Goal: Task Accomplishment & Management: Manage account settings

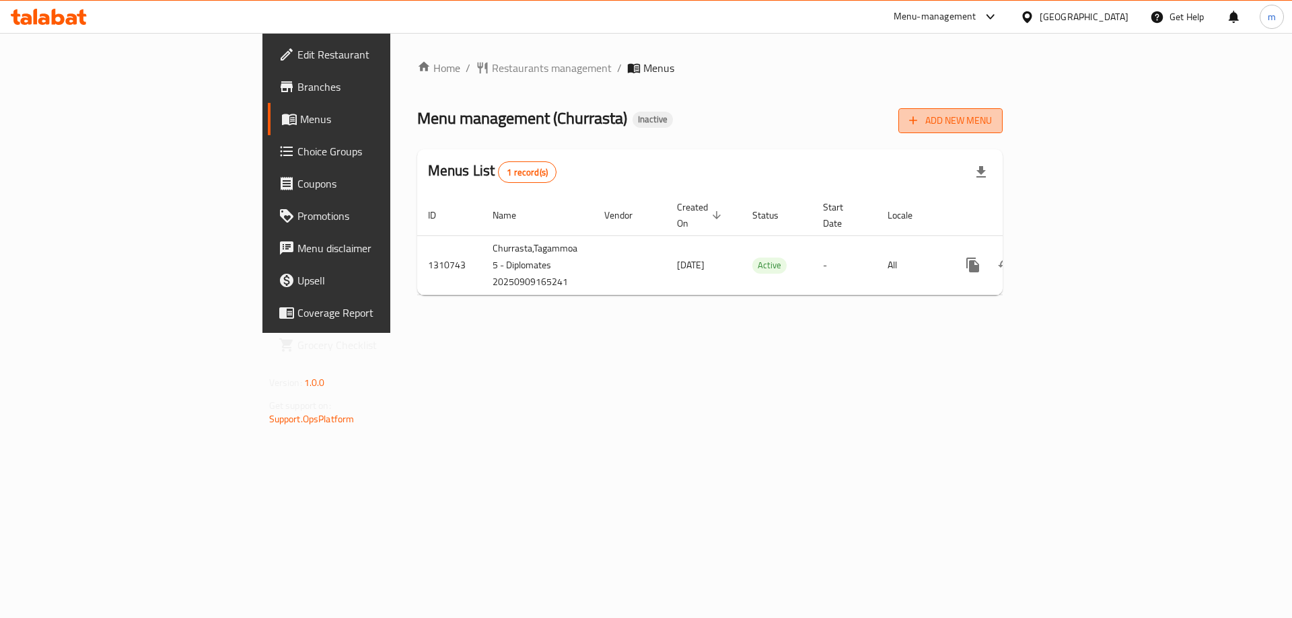
click at [992, 116] on span "Add New Menu" at bounding box center [950, 120] width 83 height 17
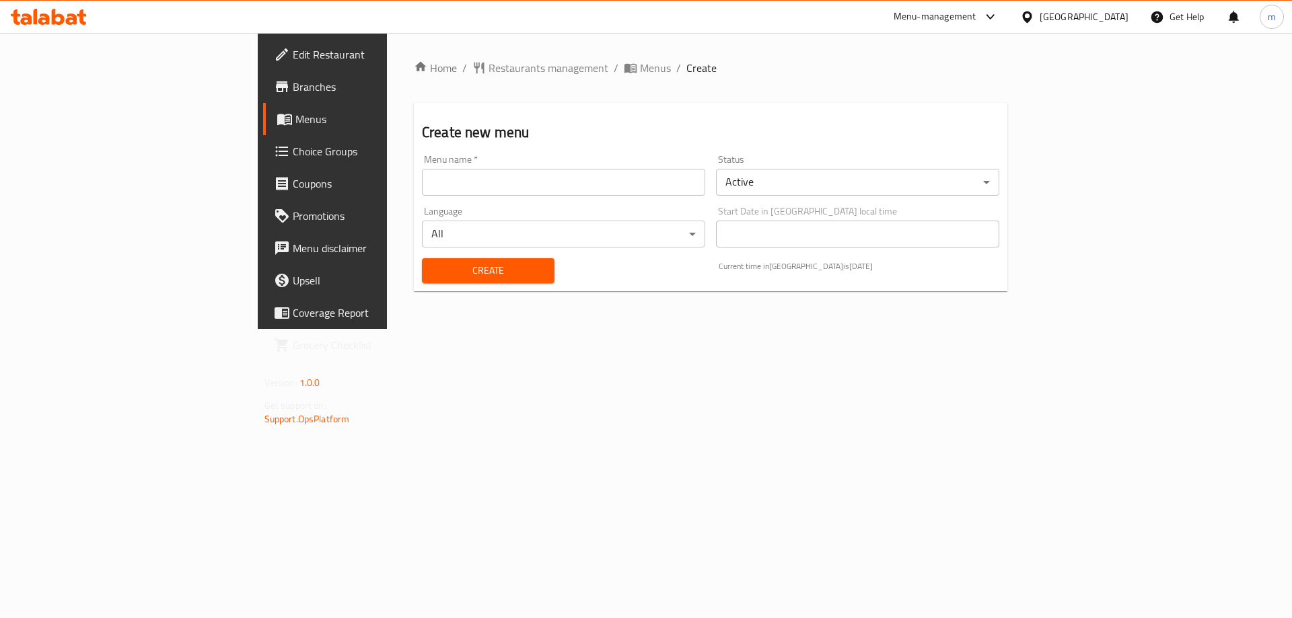
click at [532, 180] on input "text" at bounding box center [563, 182] width 283 height 27
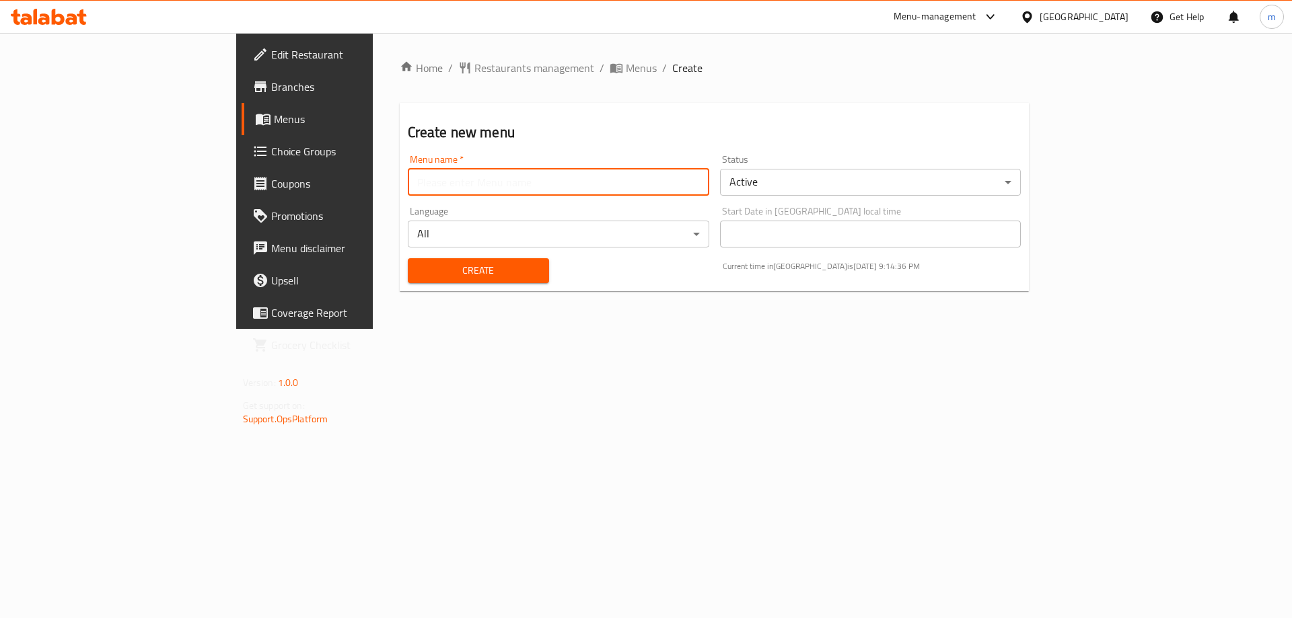
type input "final menu"
click at [408, 281] on button "Create" at bounding box center [478, 270] width 141 height 25
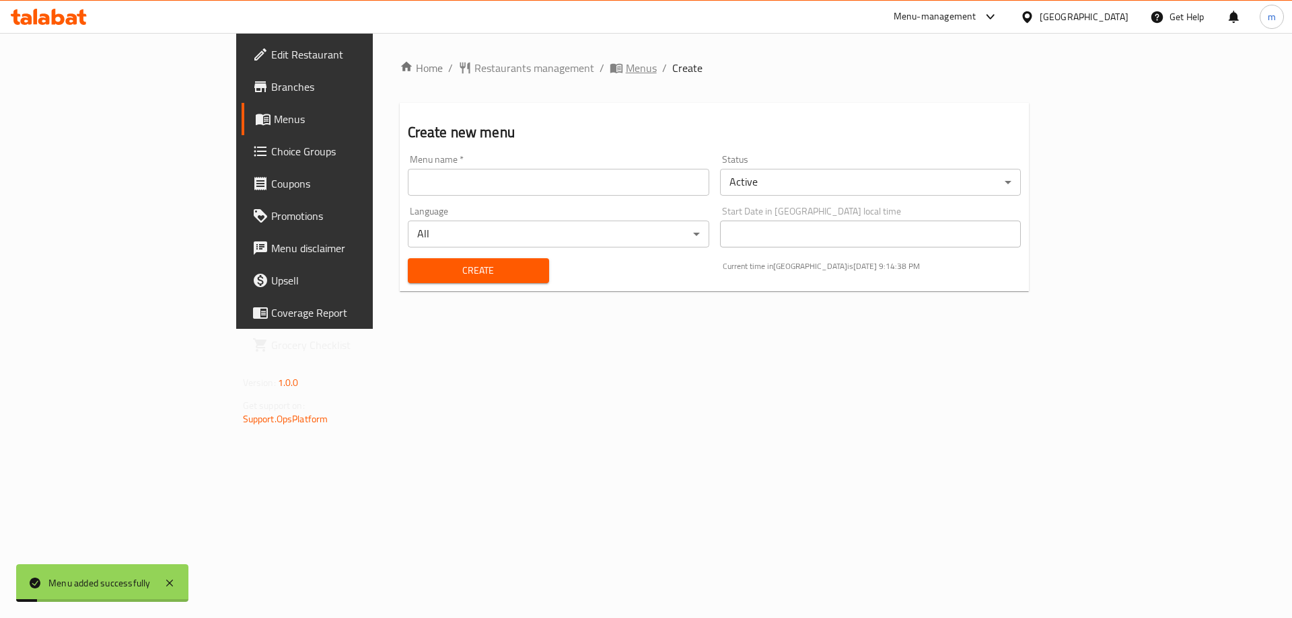
click at [626, 64] on span "Menus" at bounding box center [641, 68] width 31 height 16
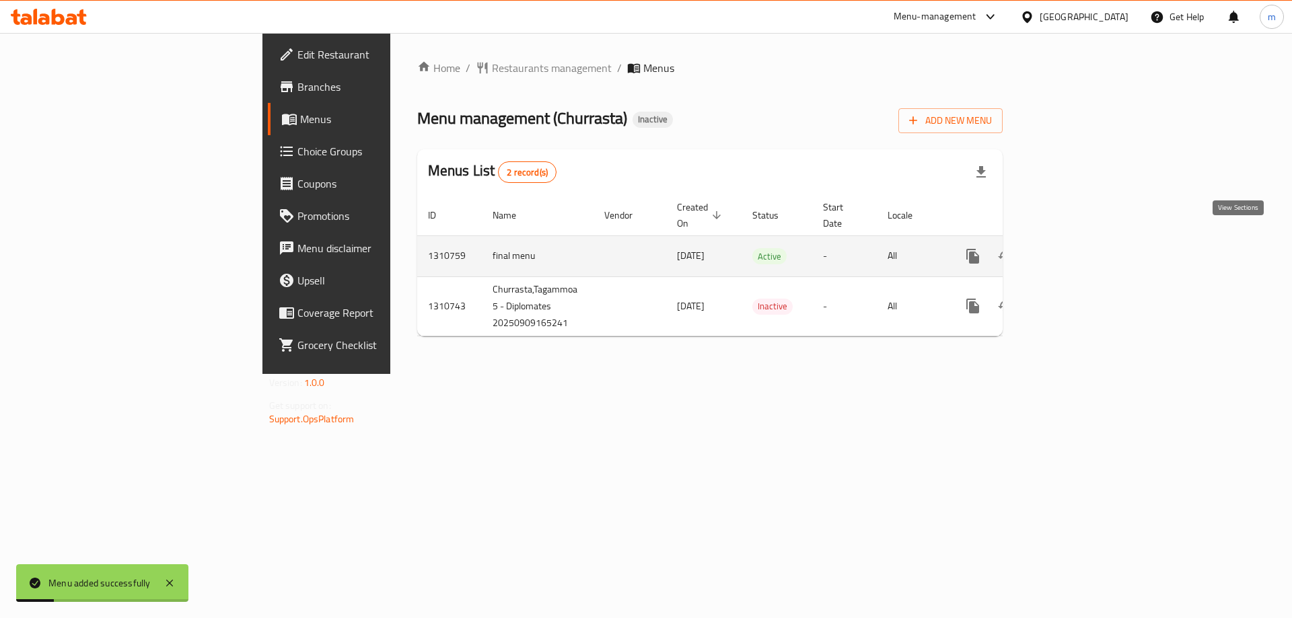
click at [1078, 248] on icon "enhanced table" at bounding box center [1070, 256] width 16 height 16
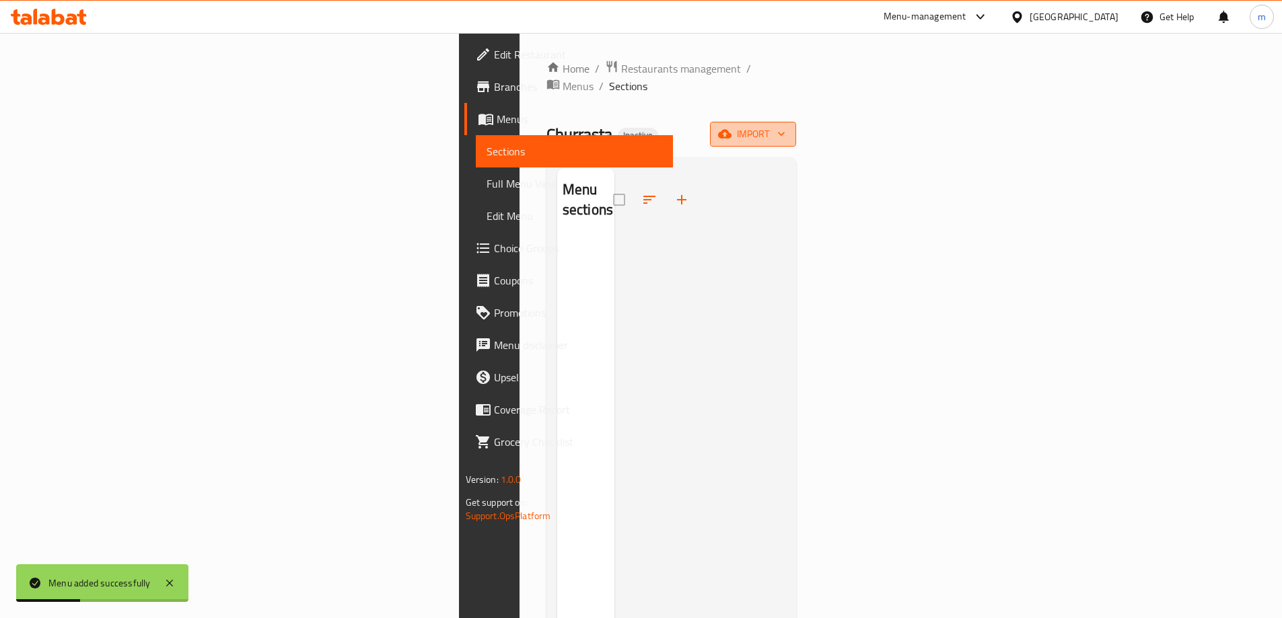
click at [796, 122] on button "import" at bounding box center [753, 134] width 86 height 25
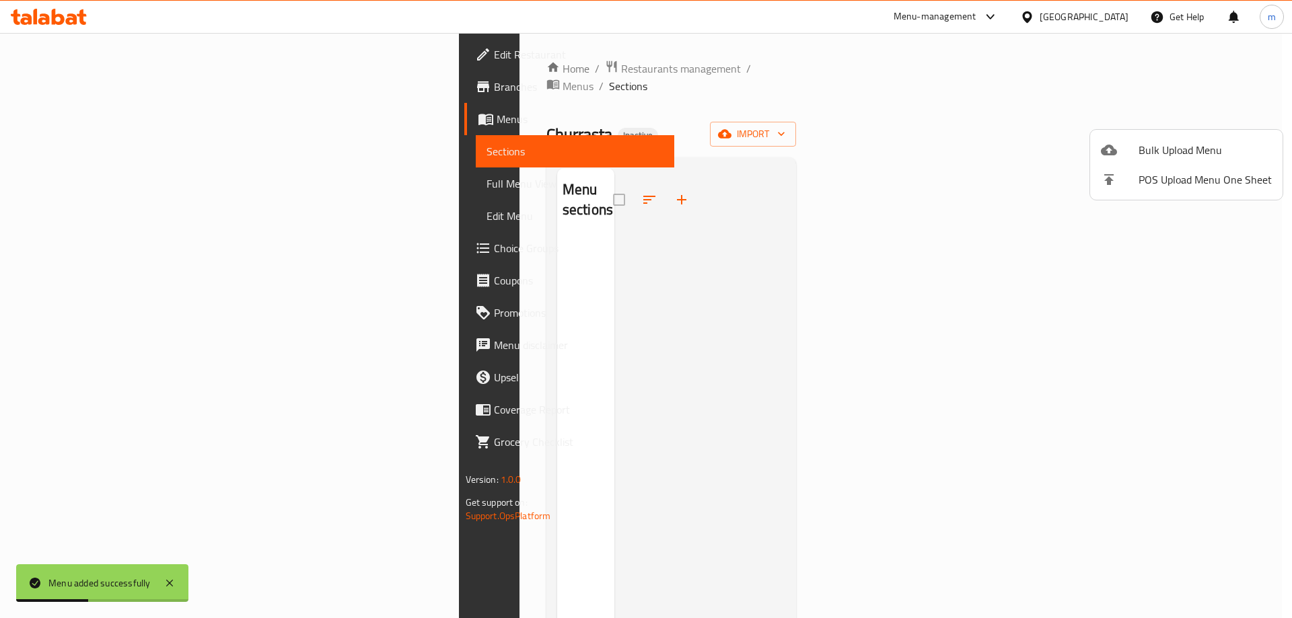
click at [1146, 157] on span "Bulk Upload Menu" at bounding box center [1204, 150] width 133 height 16
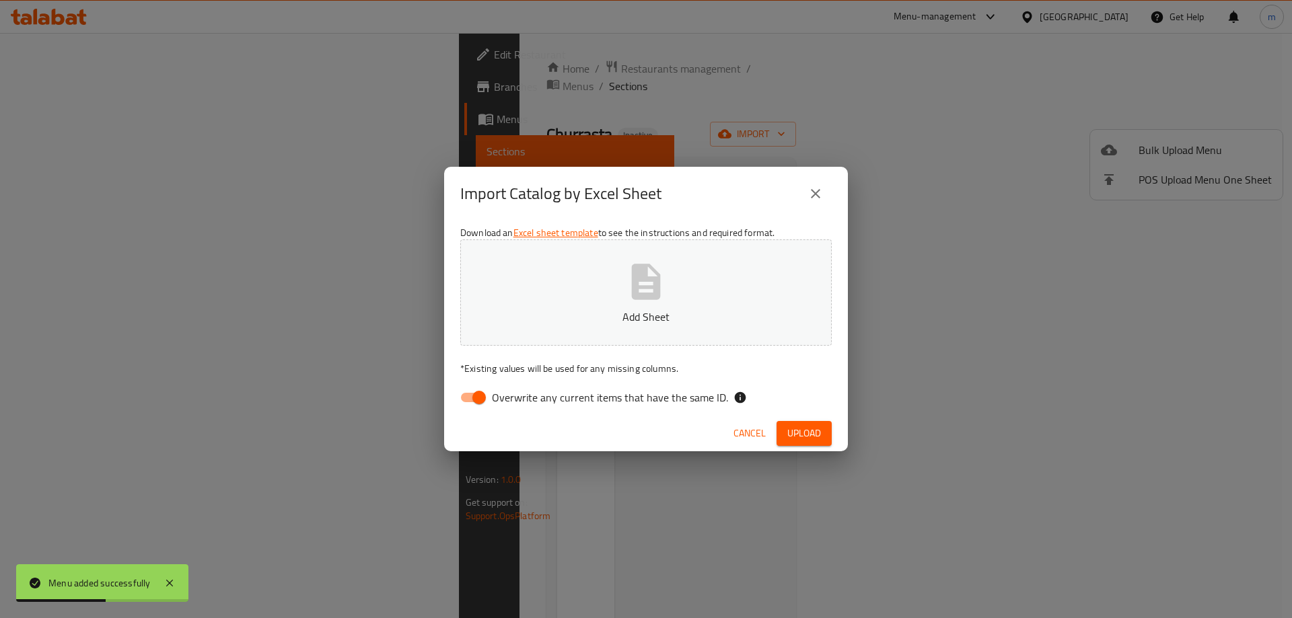
click at [634, 403] on span "Overwrite any current items that have the same ID." at bounding box center [610, 398] width 236 height 16
click at [517, 403] on input "Overwrite any current items that have the same ID." at bounding box center [479, 398] width 77 height 26
checkbox input "false"
click at [800, 432] on span "Upload" at bounding box center [804, 433] width 34 height 17
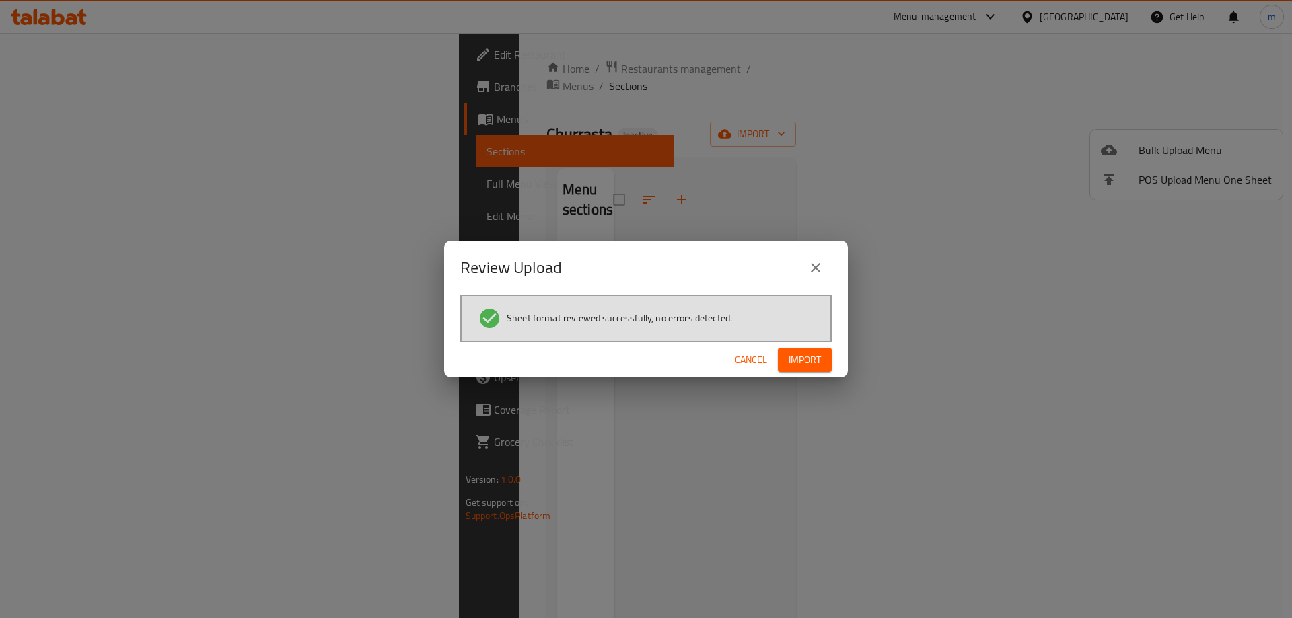
click at [800, 350] on button "Import" at bounding box center [805, 360] width 54 height 25
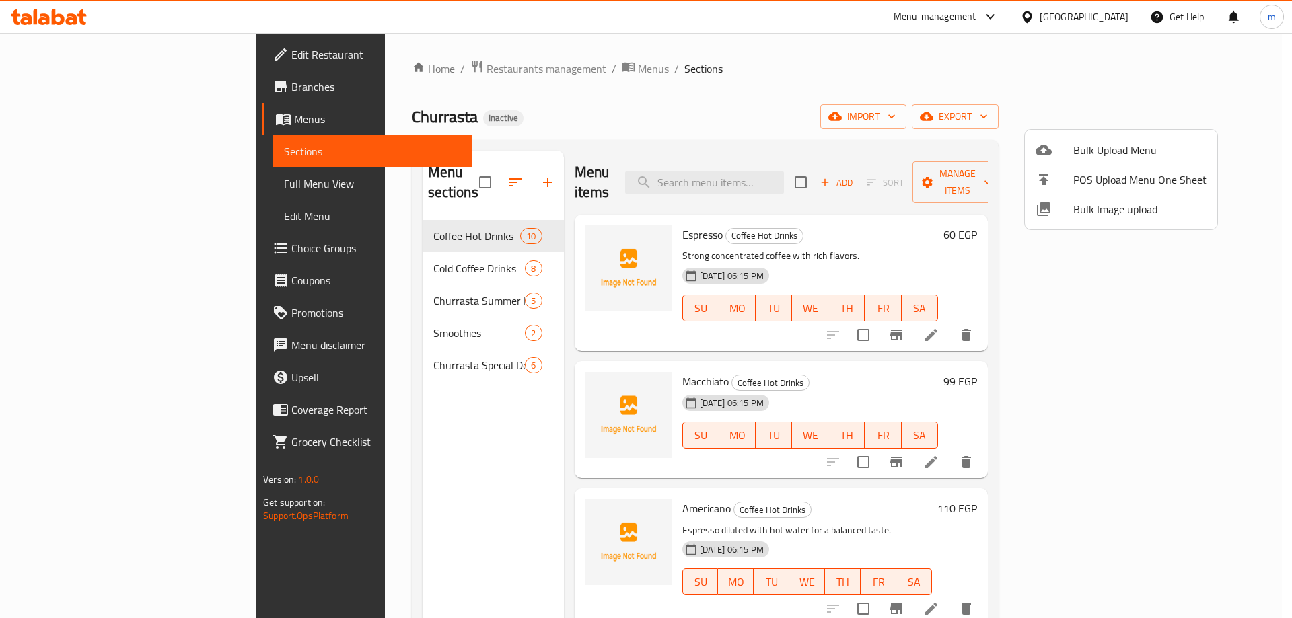
click at [423, 182] on div at bounding box center [646, 309] width 1292 height 618
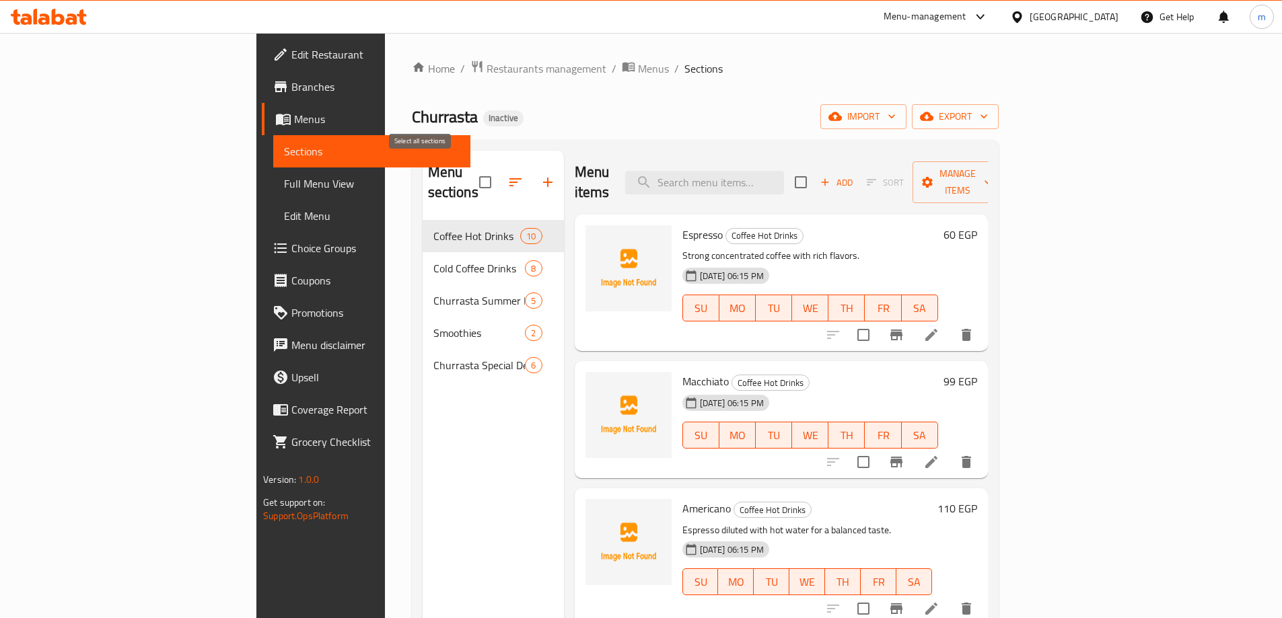
click at [471, 184] on input "checkbox" at bounding box center [485, 182] width 28 height 28
click at [471, 179] on input "checkbox" at bounding box center [485, 182] width 28 height 28
checkbox input "false"
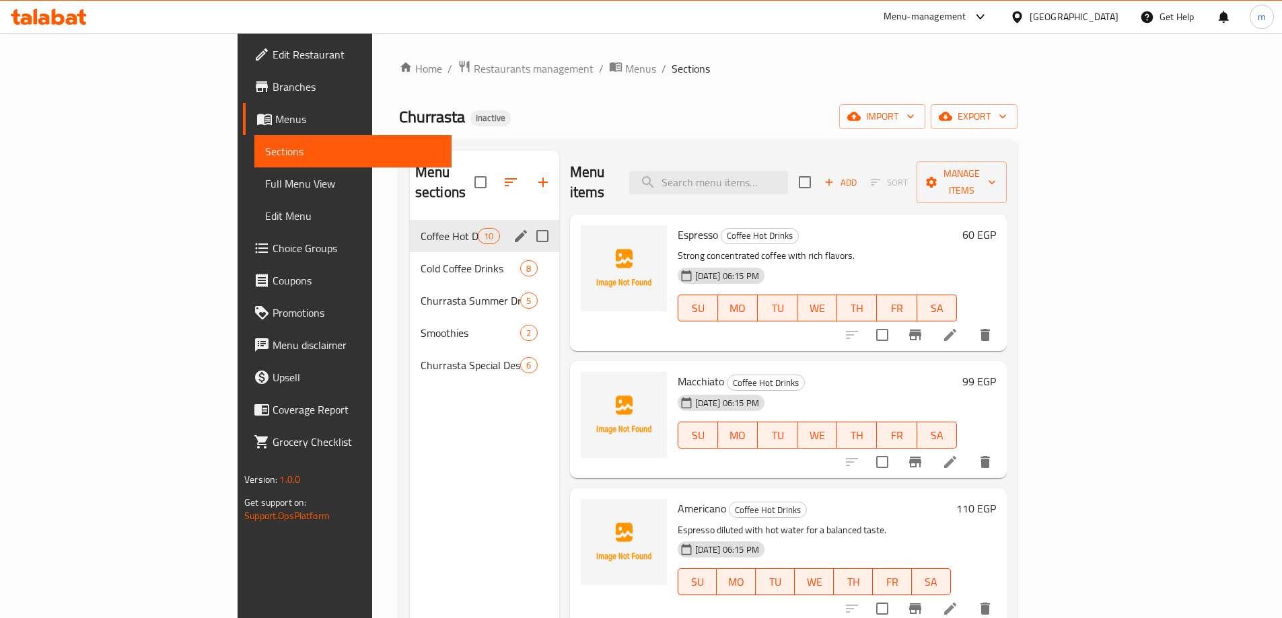
click at [528, 224] on input "Menu sections" at bounding box center [542, 236] width 28 height 28
checkbox input "true"
click at [528, 254] on input "Menu sections" at bounding box center [542, 268] width 28 height 28
checkbox input "true"
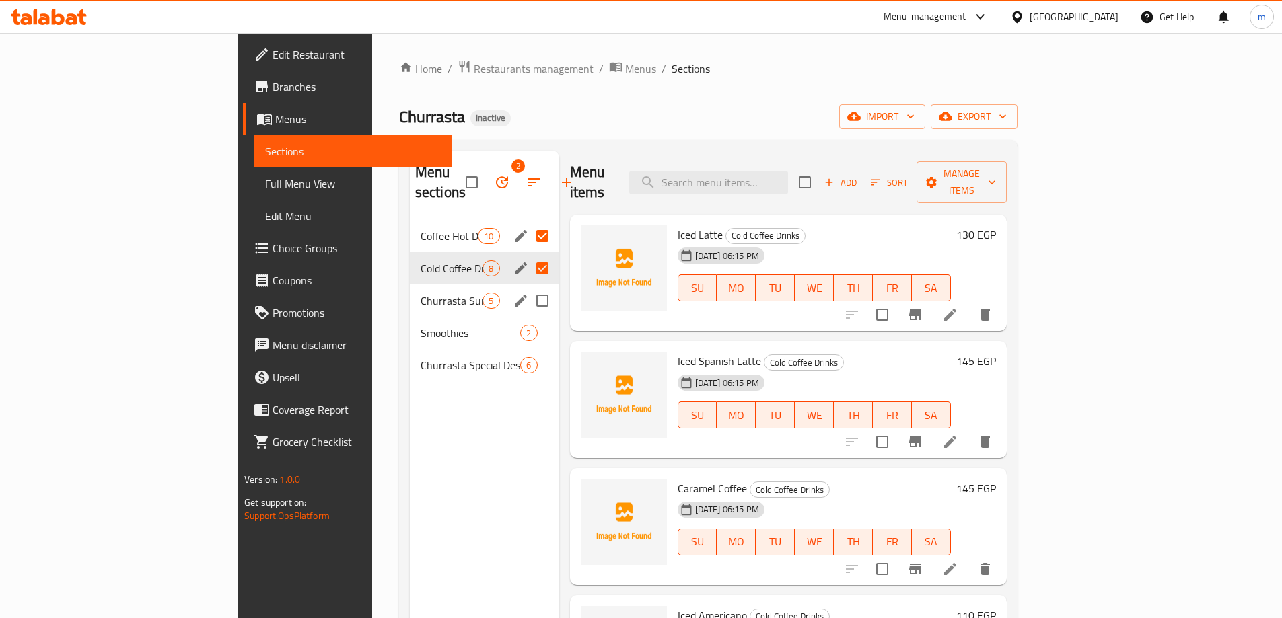
click at [528, 287] on input "Menu sections" at bounding box center [542, 301] width 28 height 28
checkbox input "true"
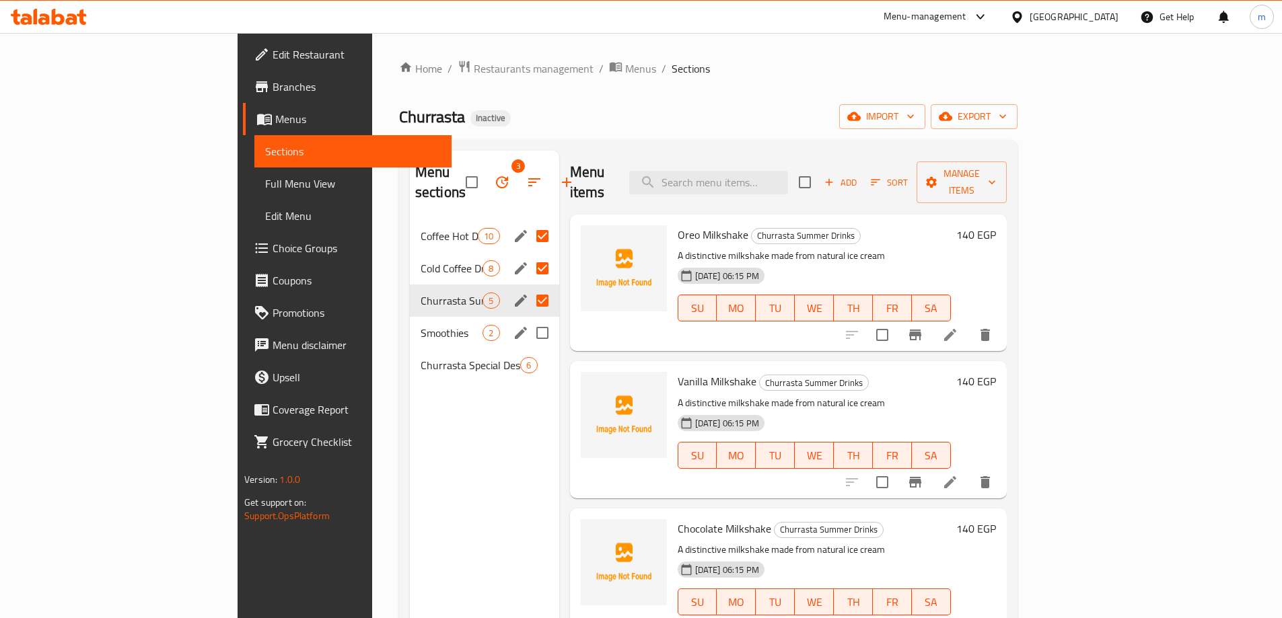
click at [528, 319] on input "Menu sections" at bounding box center [542, 333] width 28 height 28
checkbox input "true"
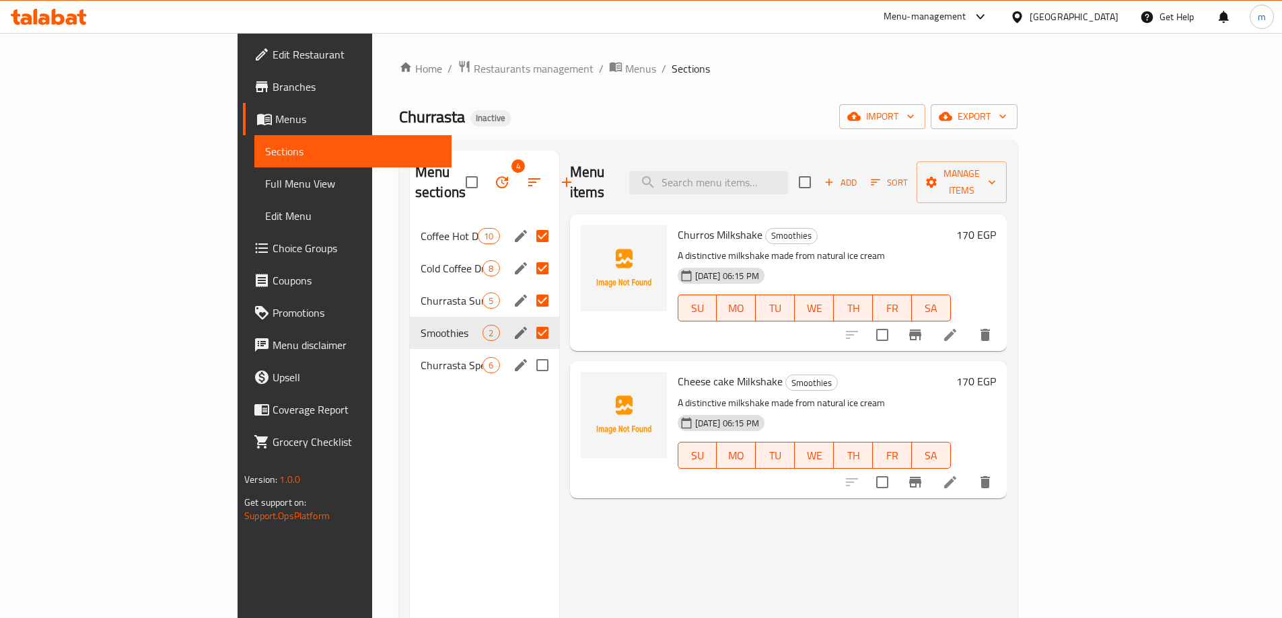
click at [528, 351] on input "Menu sections" at bounding box center [542, 365] width 28 height 28
checkbox input "true"
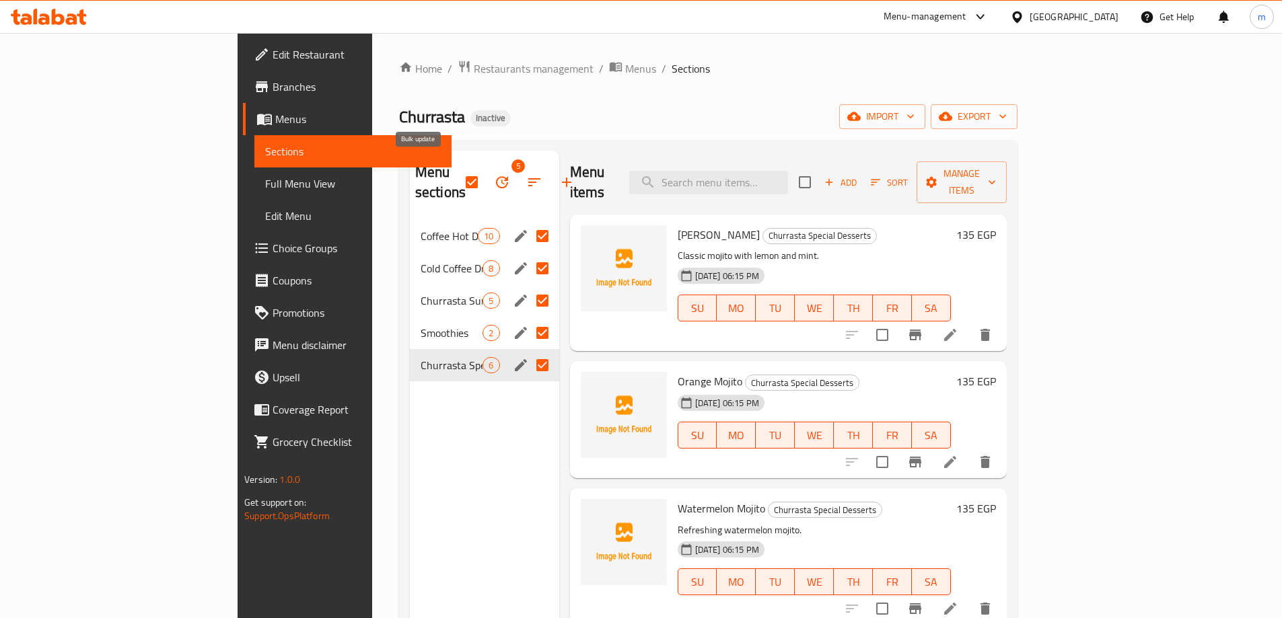
click at [494, 174] on icon "button" at bounding box center [502, 182] width 16 height 16
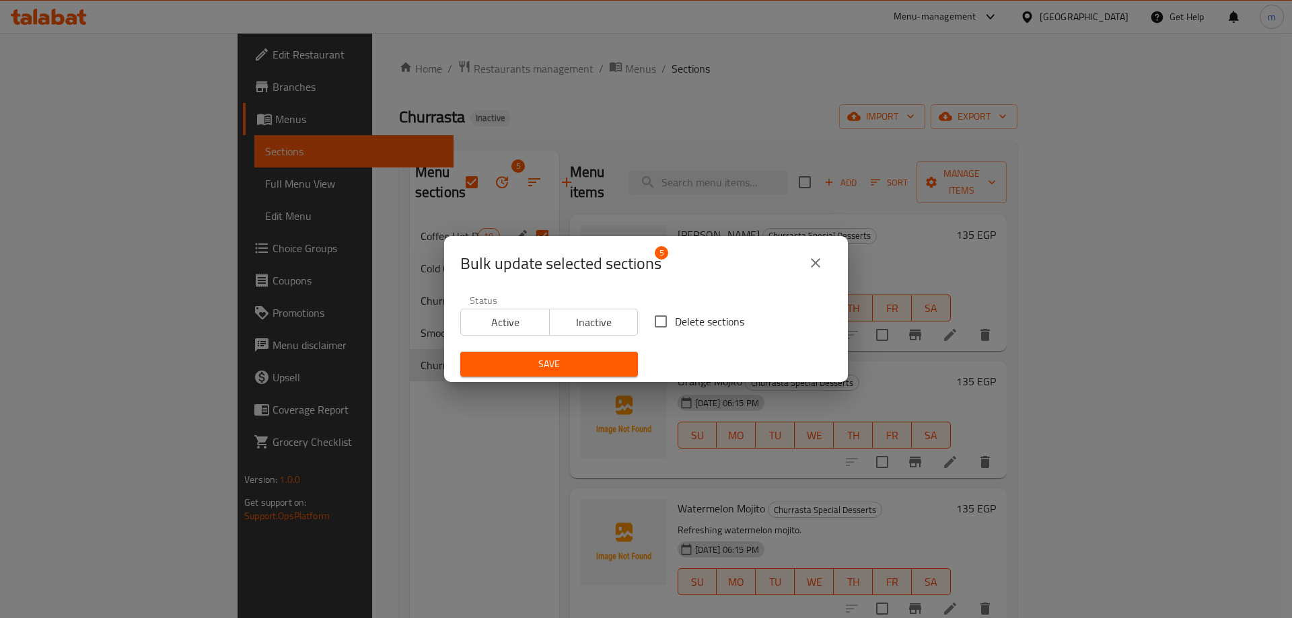
click at [647, 318] on input "Delete sections" at bounding box center [661, 321] width 28 height 28
checkbox input "true"
click at [623, 359] on button "Save" at bounding box center [549, 364] width 178 height 25
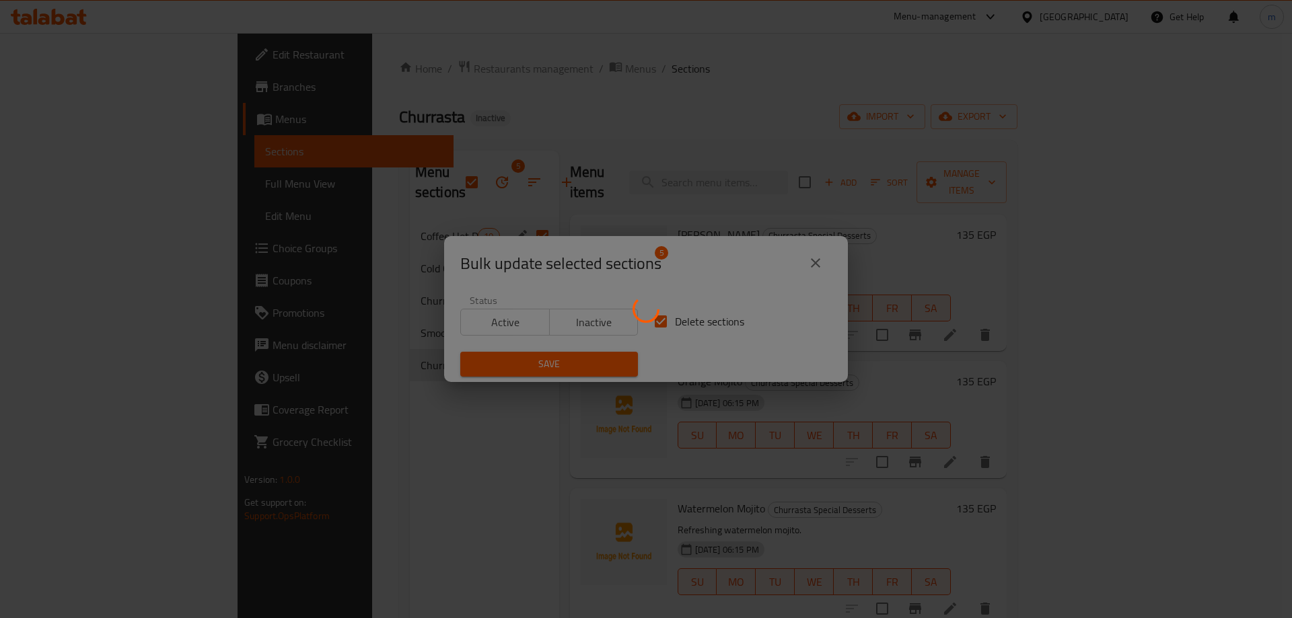
checkbox input "false"
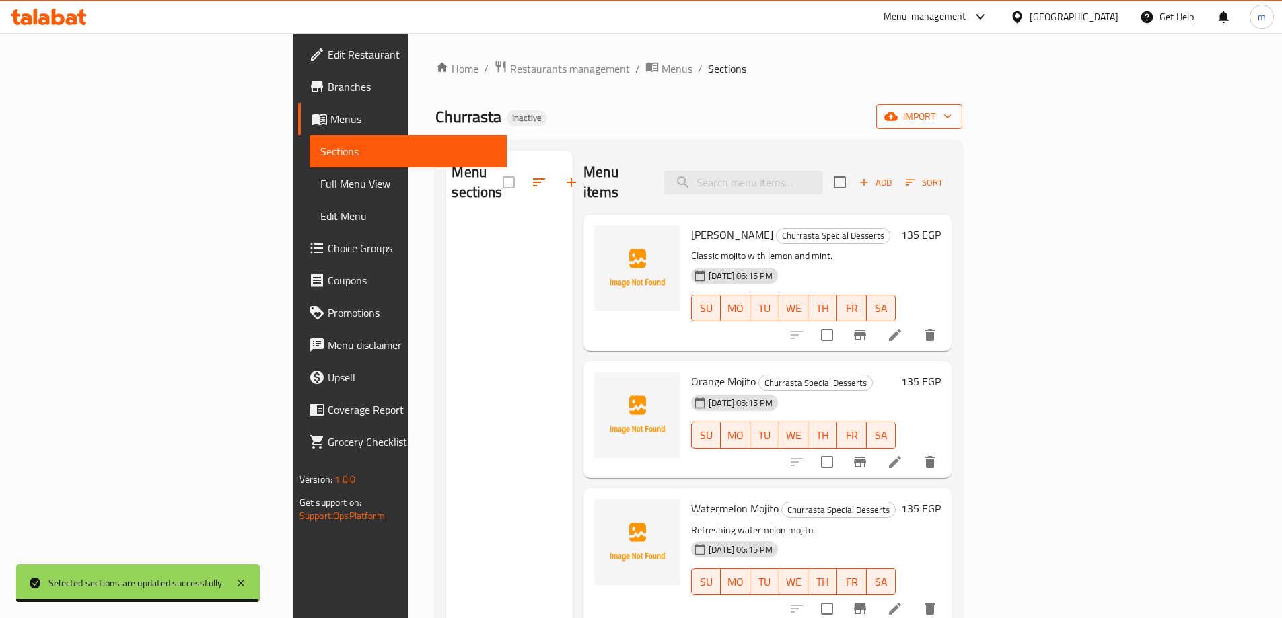
click at [897, 118] on icon "button" at bounding box center [890, 116] width 13 height 9
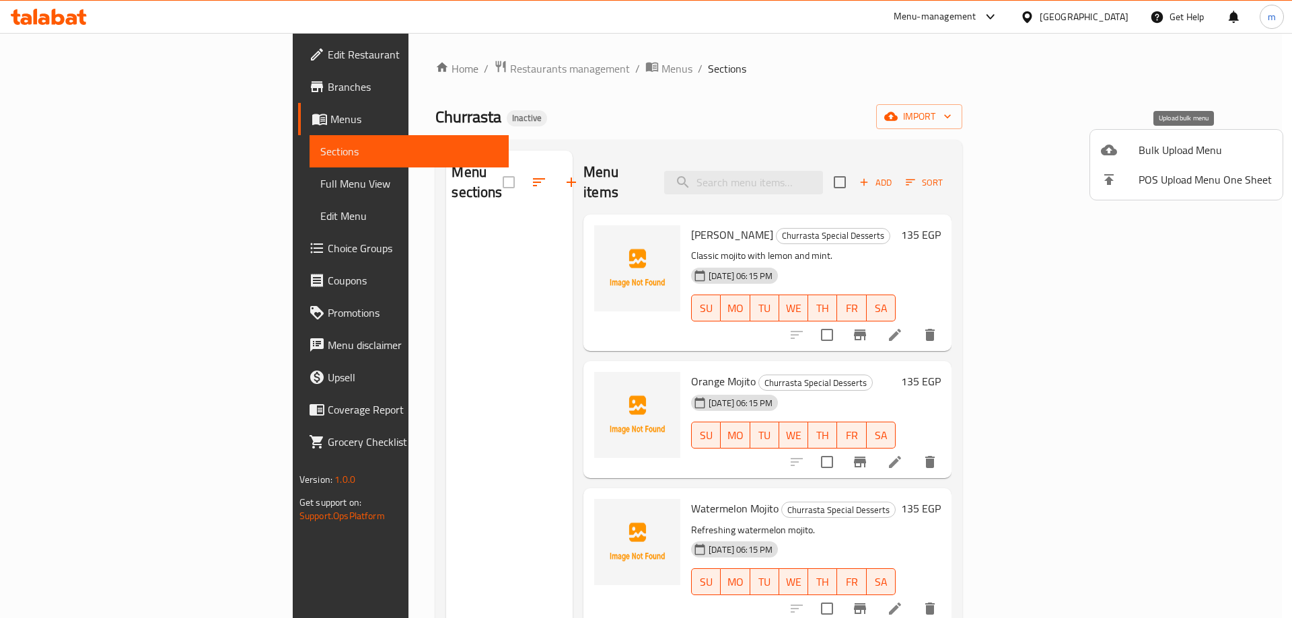
click at [1156, 144] on span "Bulk Upload Menu" at bounding box center [1204, 150] width 133 height 16
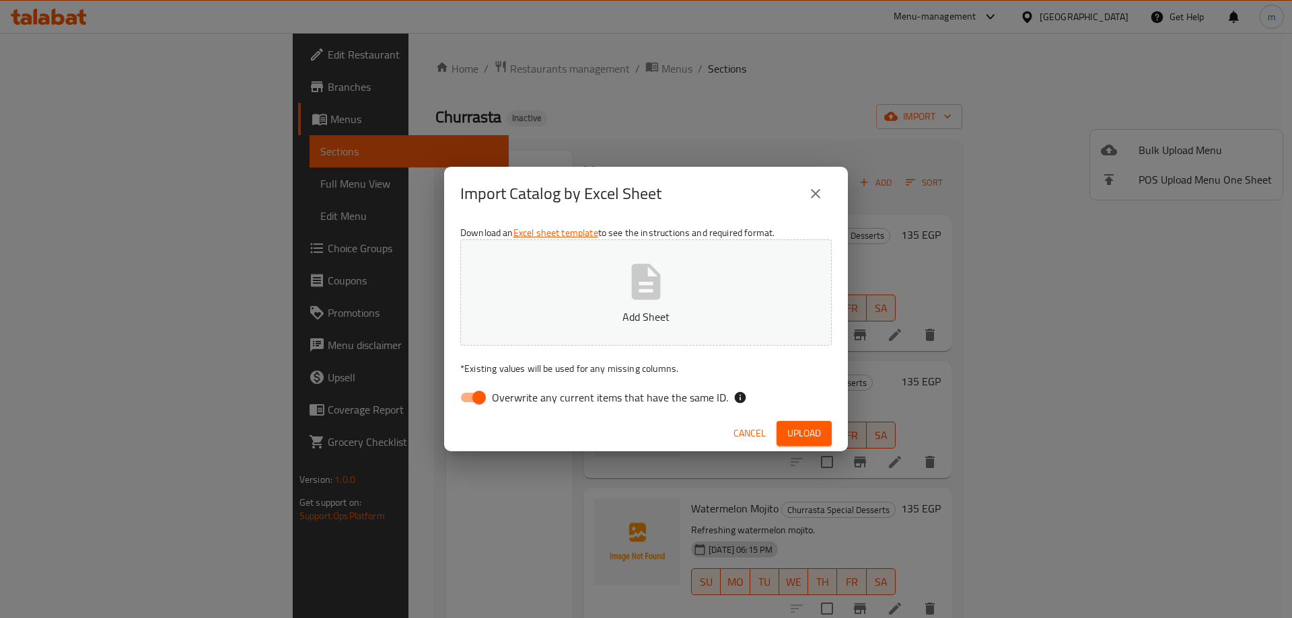
click at [646, 395] on span "Overwrite any current items that have the same ID." at bounding box center [610, 398] width 236 height 16
click at [517, 395] on input "Overwrite any current items that have the same ID." at bounding box center [479, 398] width 77 height 26
checkbox input "false"
click at [805, 429] on span "Upload" at bounding box center [804, 433] width 34 height 17
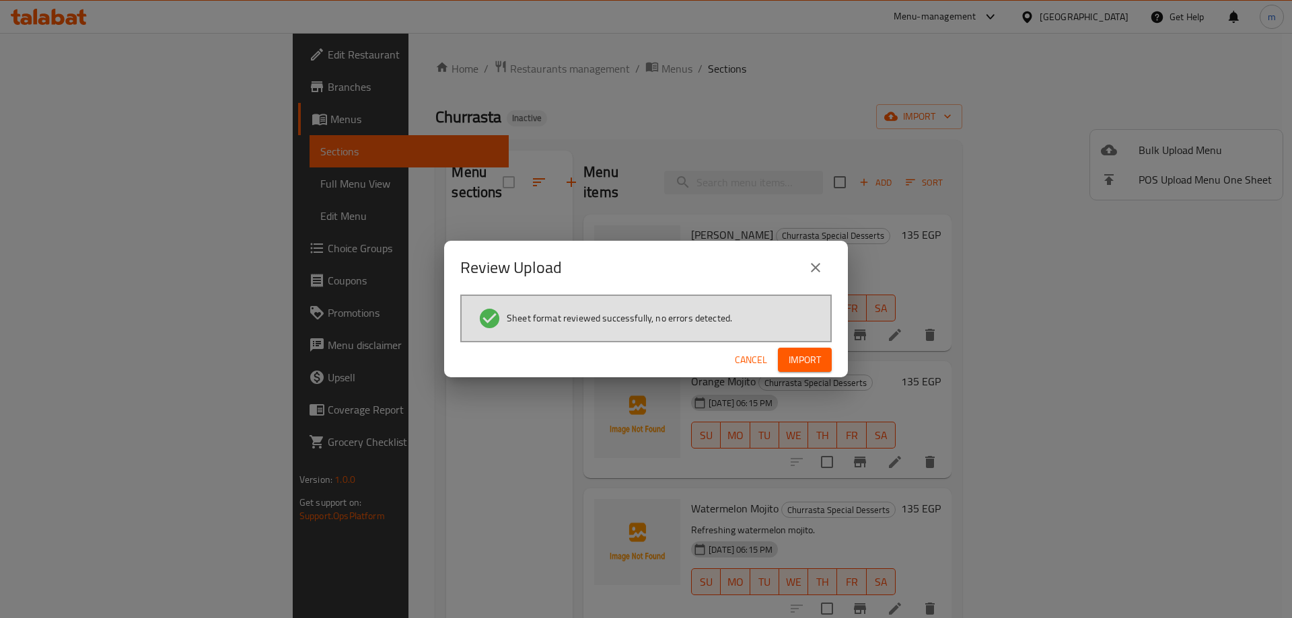
click at [817, 354] on span "Import" at bounding box center [805, 360] width 32 height 17
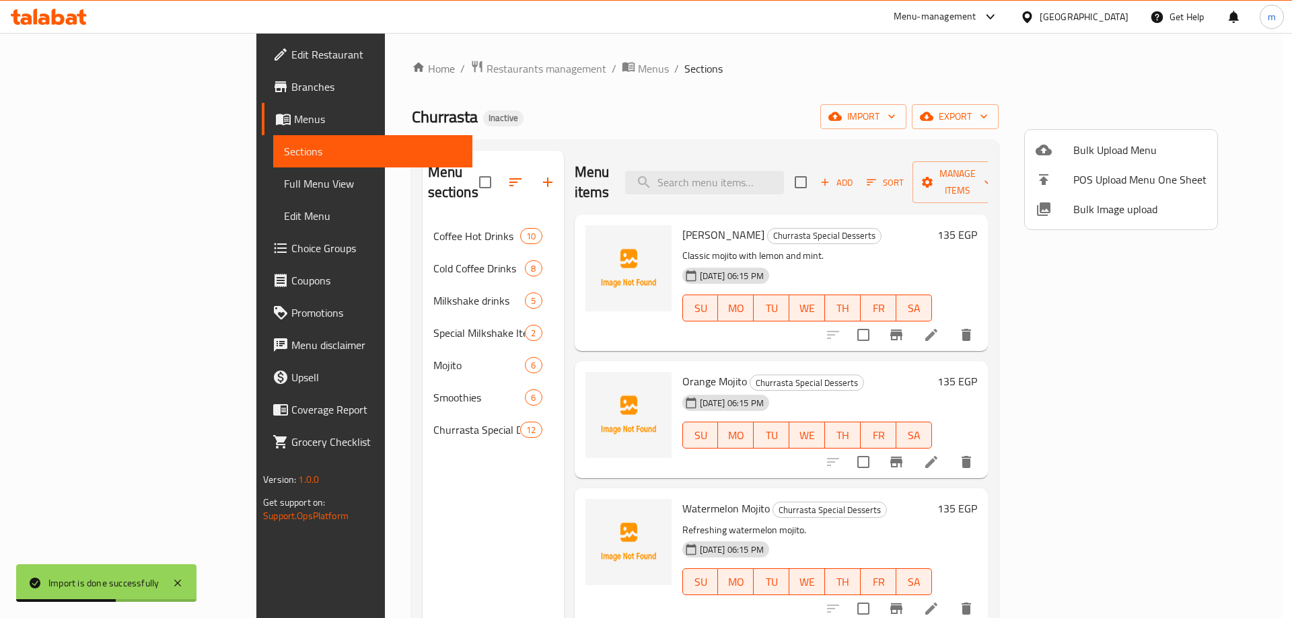
click at [390, 220] on div at bounding box center [646, 309] width 1292 height 618
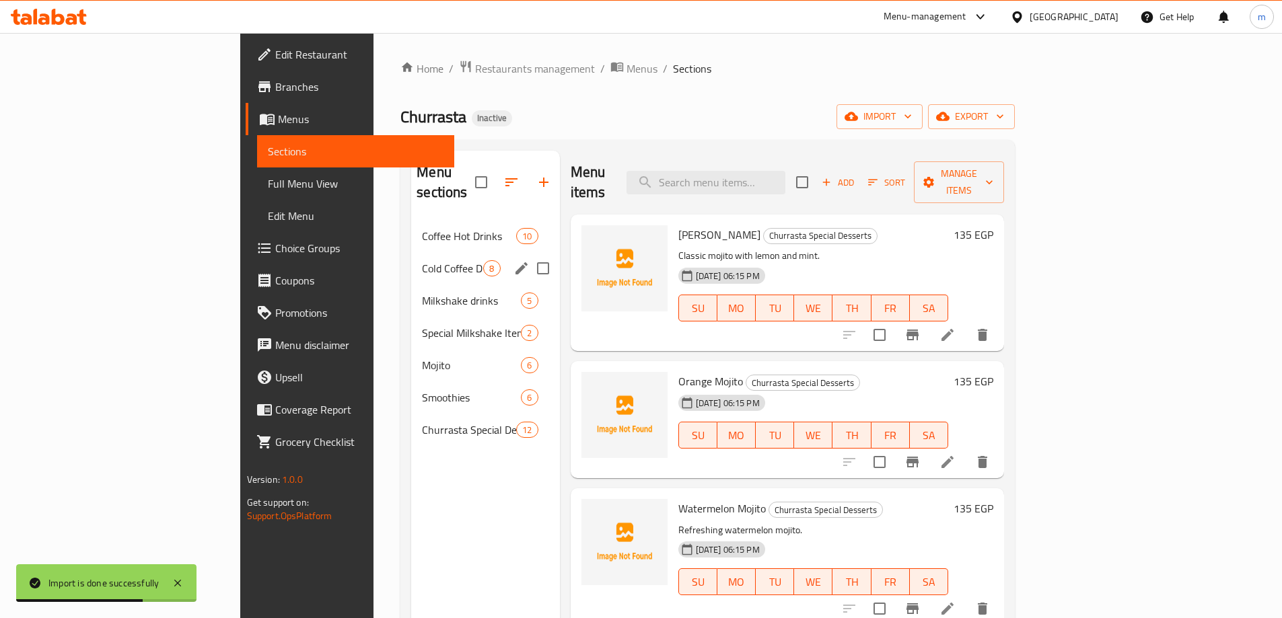
click at [411, 220] on div "Coffee Hot Drinks 10" at bounding box center [485, 236] width 148 height 32
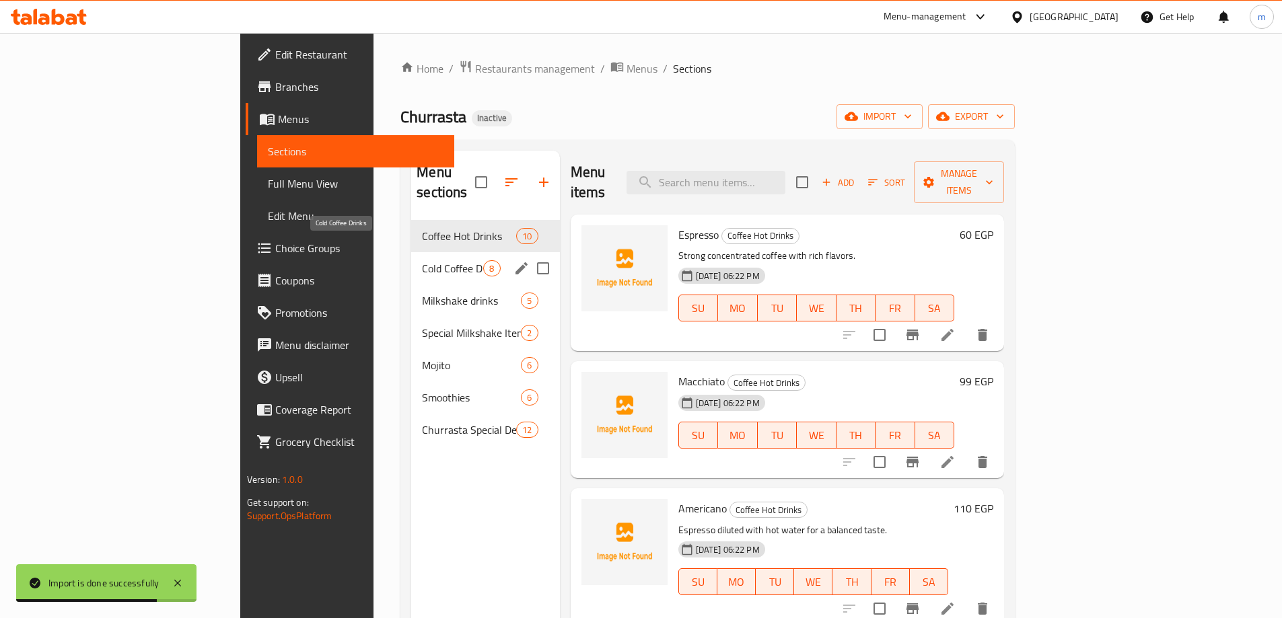
click at [422, 260] on span "Cold Coffee Drinks" at bounding box center [452, 268] width 61 height 16
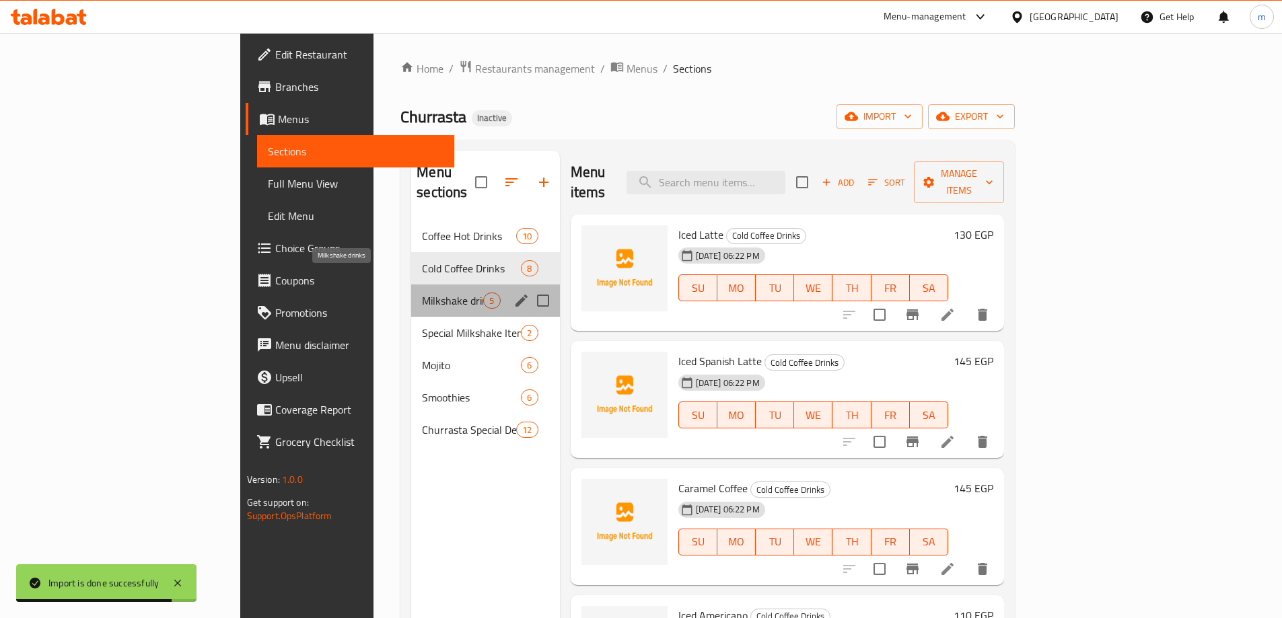
click at [422, 293] on span "Milkshake drinks" at bounding box center [452, 301] width 61 height 16
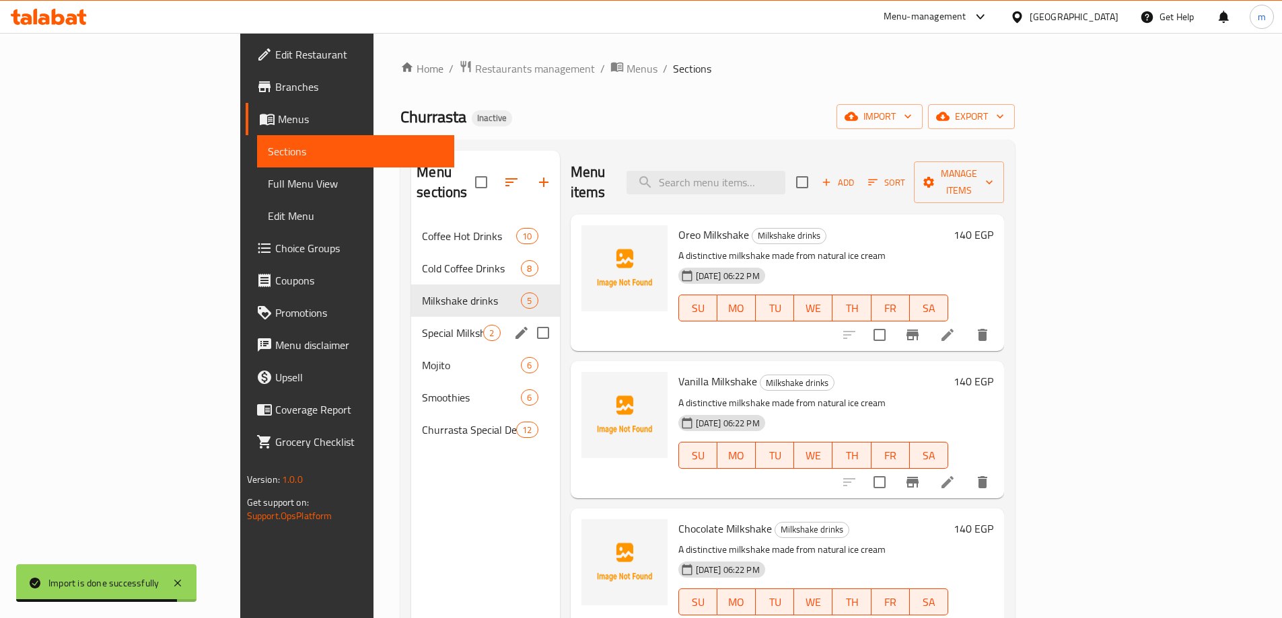
click at [411, 321] on div "Special Milkshake Item 2" at bounding box center [485, 333] width 148 height 32
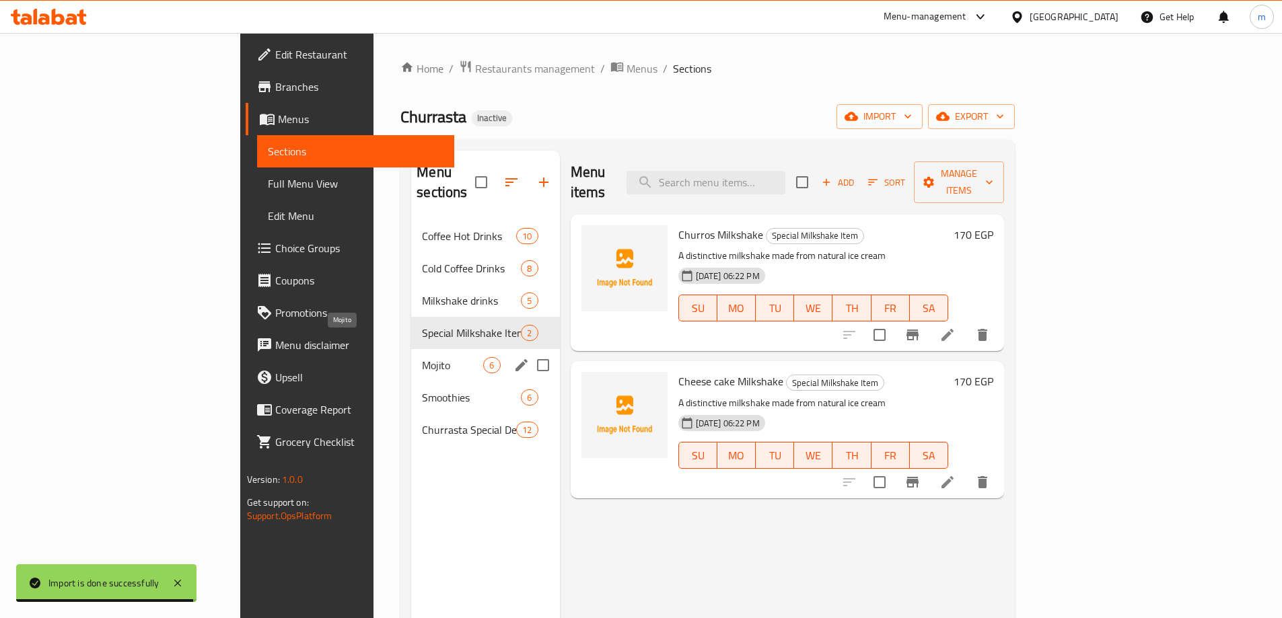
click at [422, 357] on span "Mojito" at bounding box center [452, 365] width 61 height 16
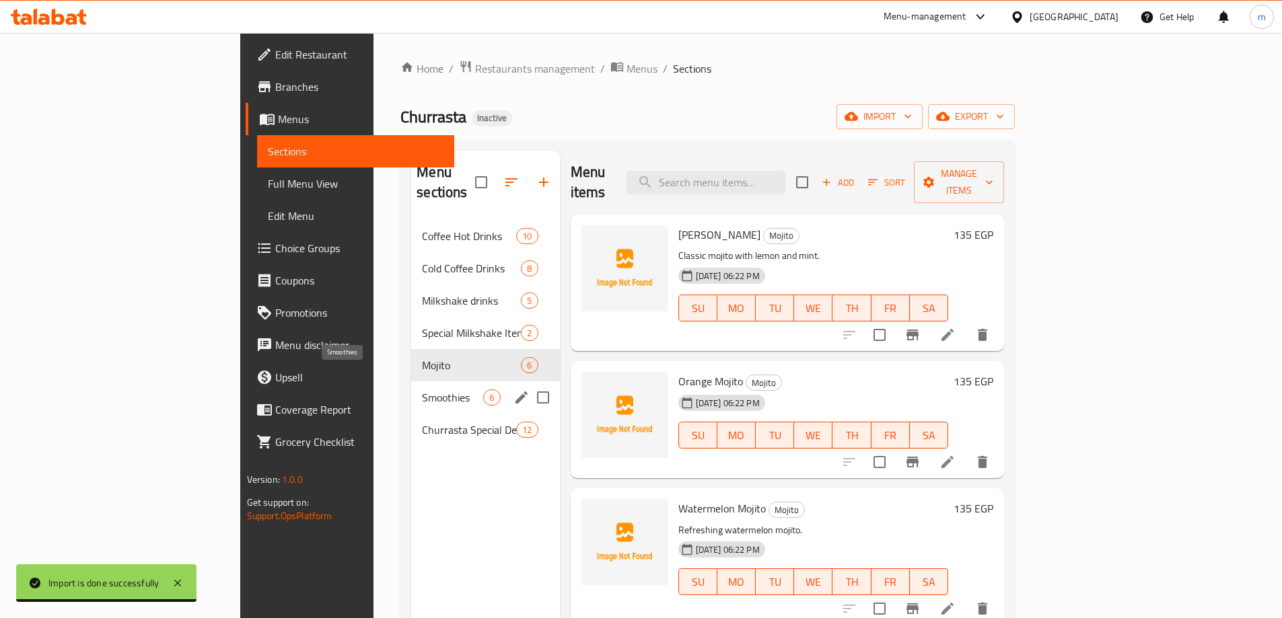
click at [422, 390] on span "Smoothies" at bounding box center [452, 398] width 61 height 16
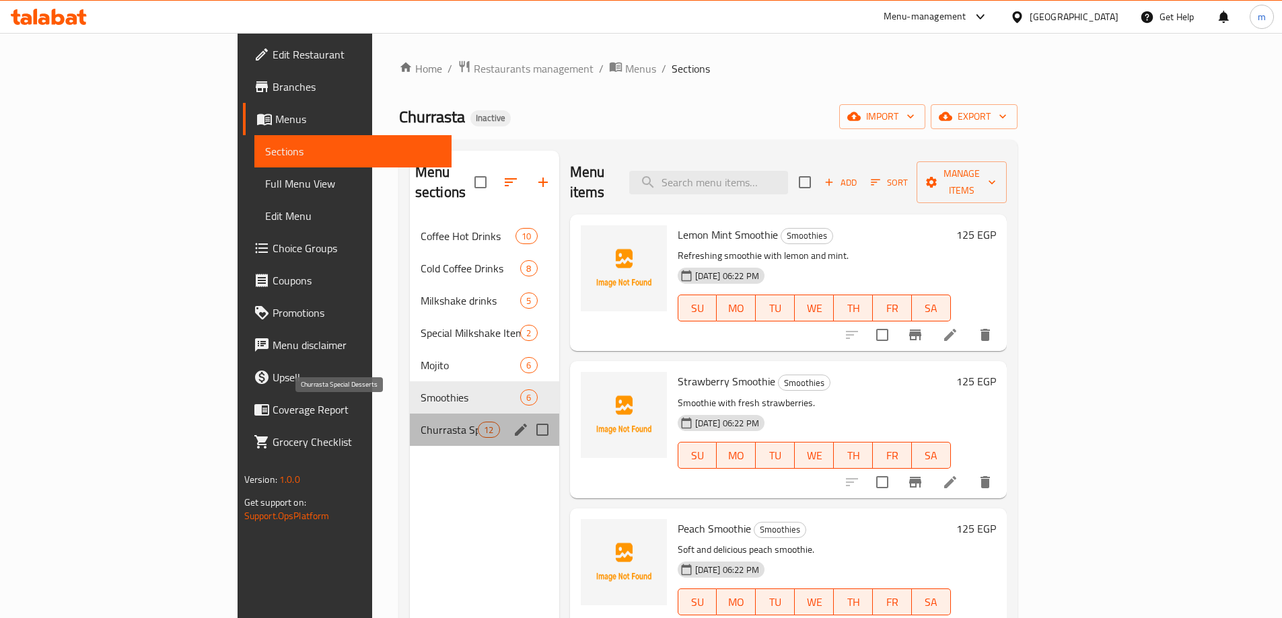
drag, startPoint x: 317, startPoint y: 414, endPoint x: 264, endPoint y: 337, distance: 92.9
click at [420, 422] on span "Churrasta Special Desserts" at bounding box center [448, 430] width 57 height 16
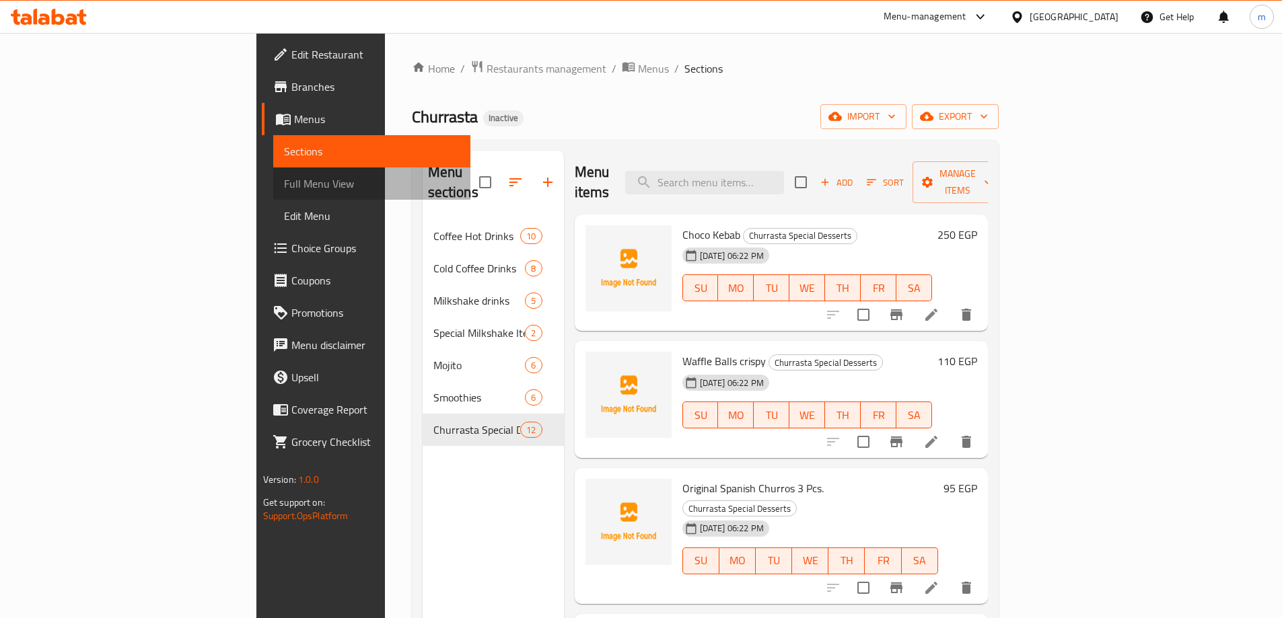
click at [284, 188] on span "Full Menu View" at bounding box center [372, 184] width 176 height 16
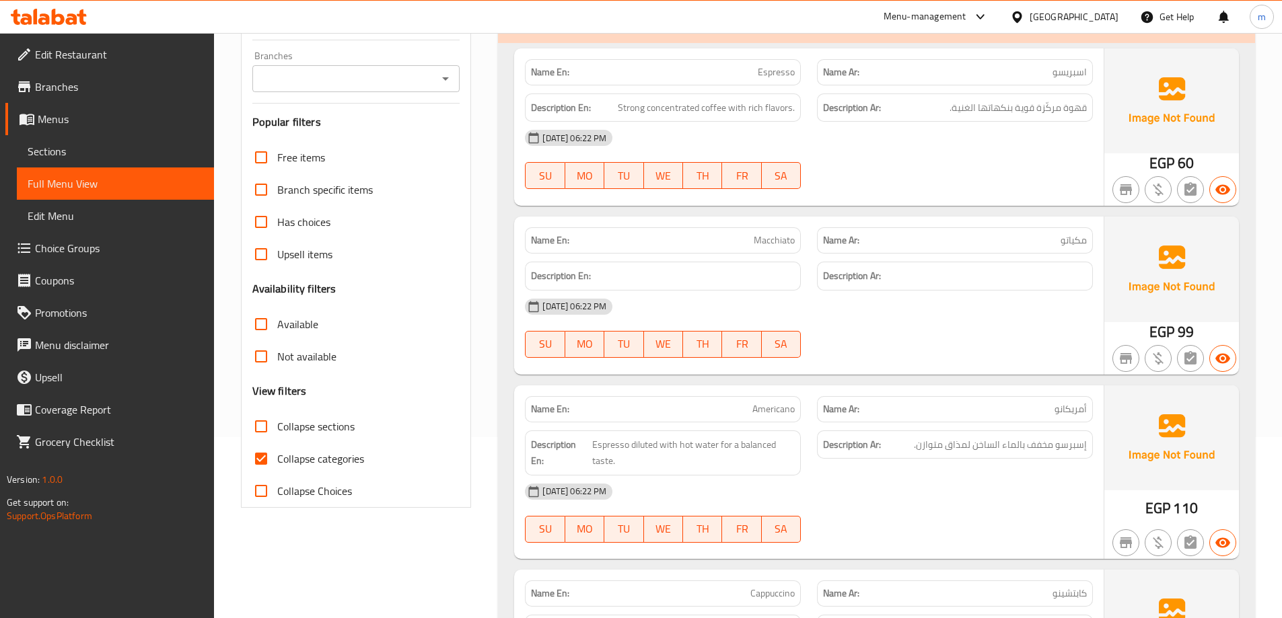
scroll to position [150, 0]
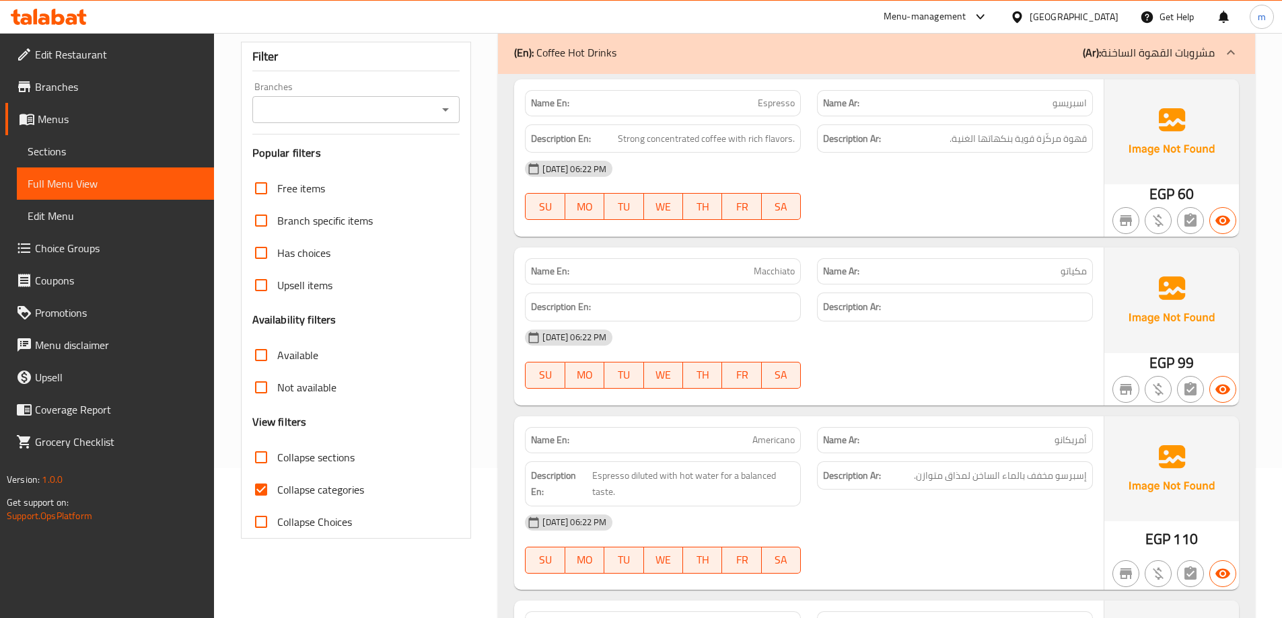
click at [322, 496] on span "Collapse categories" at bounding box center [320, 490] width 87 height 16
click at [277, 496] on input "Collapse categories" at bounding box center [261, 490] width 32 height 32
checkbox input "false"
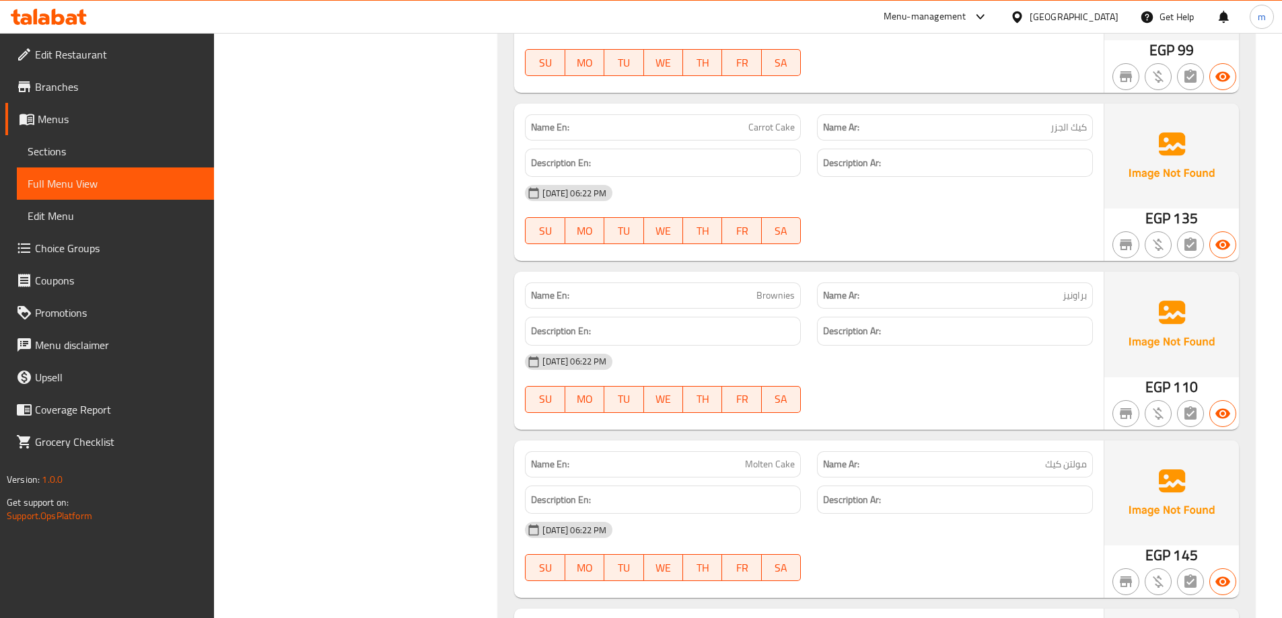
scroll to position [0, 0]
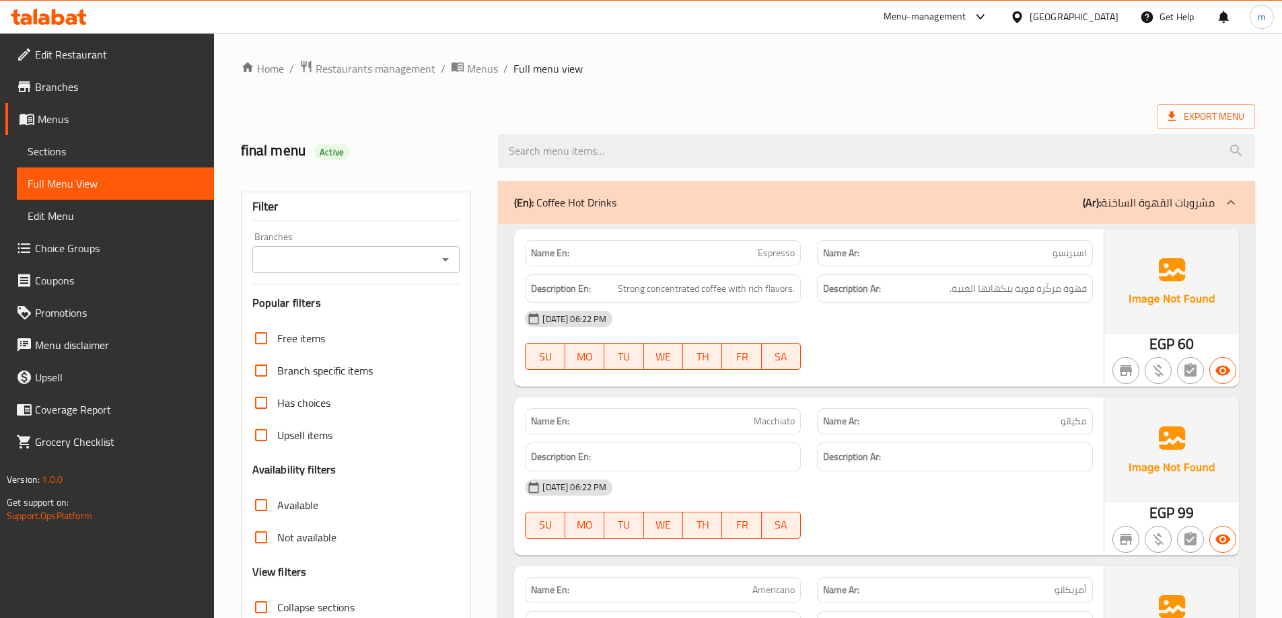
click at [1204, 116] on span "Export Menu" at bounding box center [1205, 116] width 77 height 17
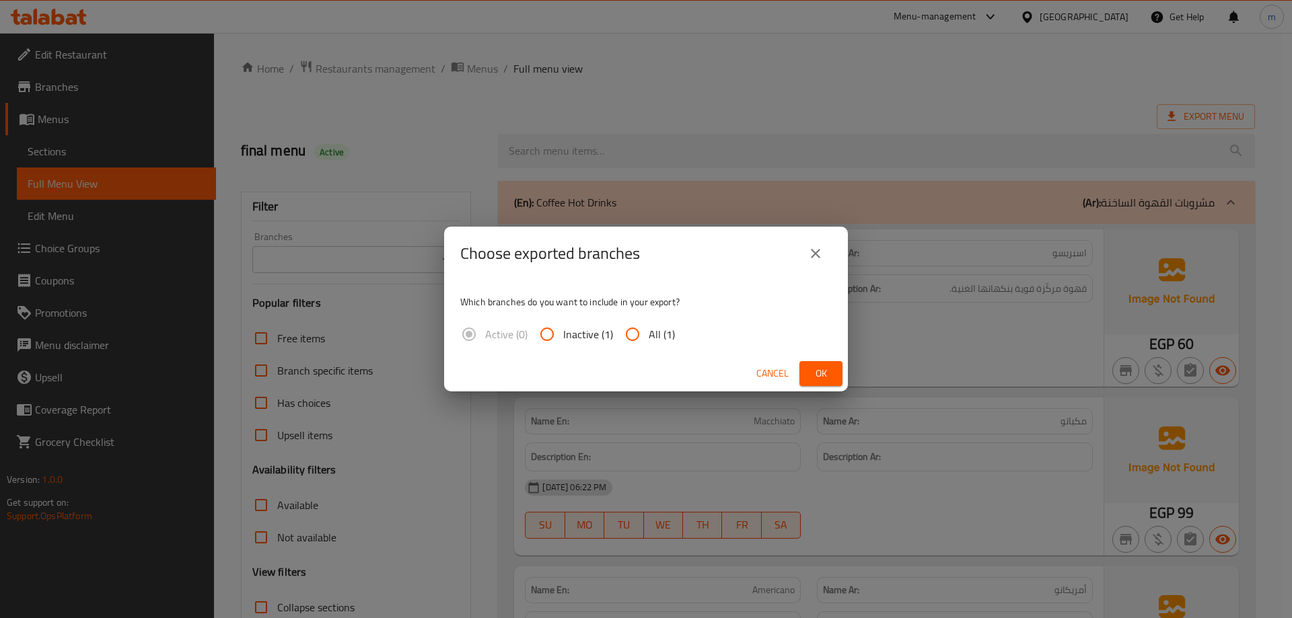
click at [645, 332] on input "All (1)" at bounding box center [632, 334] width 32 height 32
radio input "true"
click at [823, 373] on span "Ok" at bounding box center [821, 373] width 22 height 17
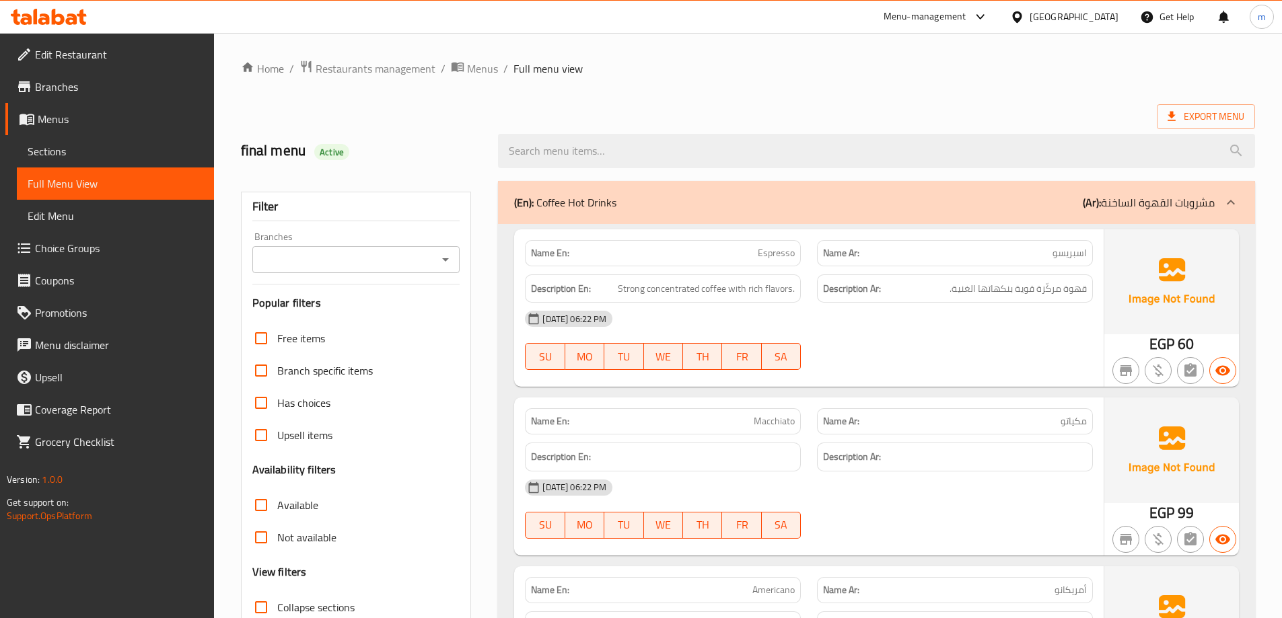
click at [643, 127] on div at bounding box center [876, 151] width 773 height 50
click at [33, 44] on link "Edit Restaurant" at bounding box center [109, 54] width 209 height 32
